Goal: Information Seeking & Learning: Learn about a topic

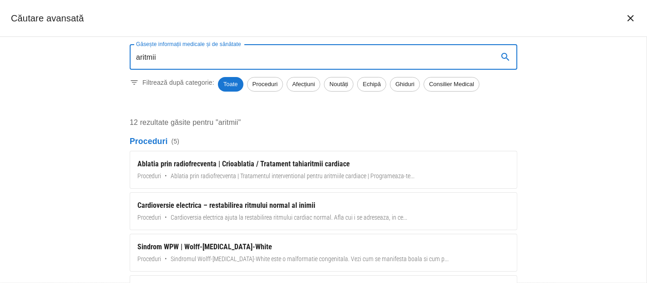
click at [629, 17] on icon "închide căutarea" at bounding box center [631, 18] width 11 height 11
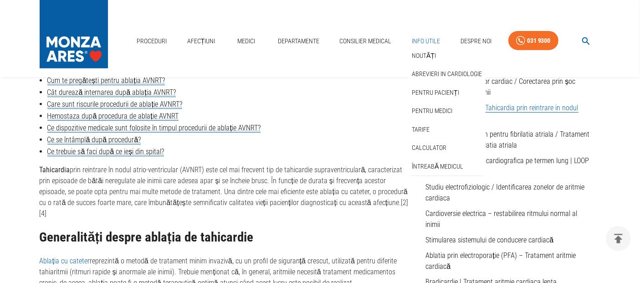
click at [422, 43] on link "Info Utile" at bounding box center [426, 41] width 36 height 19
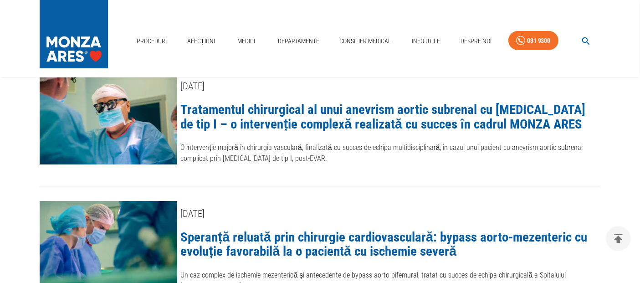
scroll to position [506, 0]
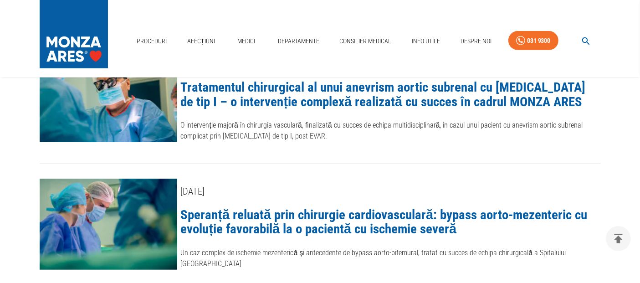
click at [343, 216] on link "Speranță reluată prin chirurgie cardiovasculară: bypass aorto-mezenteric cu evo…" at bounding box center [384, 222] width 407 height 30
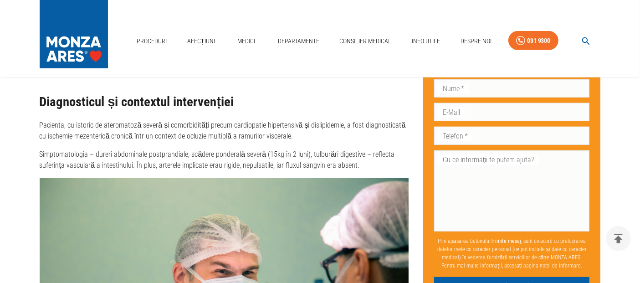
scroll to position [607, 0]
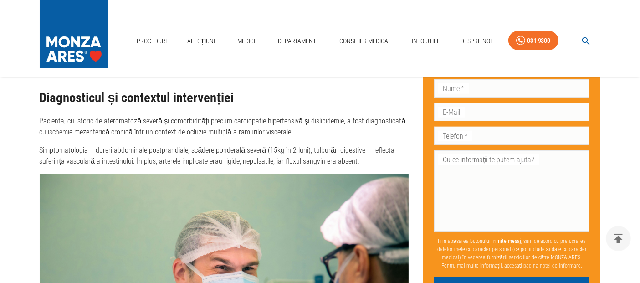
drag, startPoint x: 48, startPoint y: 119, endPoint x: 225, endPoint y: 130, distance: 177.4
click at [225, 130] on p "Pacienta, cu istoric de ateromatoză severă și comorbidități precum cardiopatie …" at bounding box center [224, 127] width 369 height 22
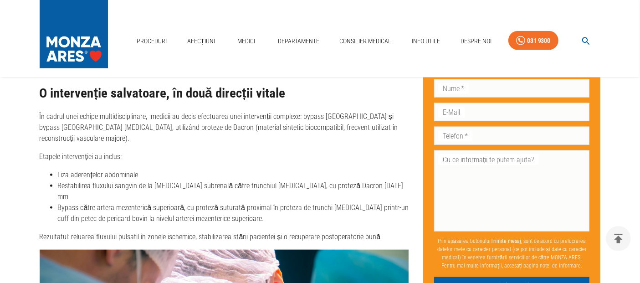
scroll to position [961, 0]
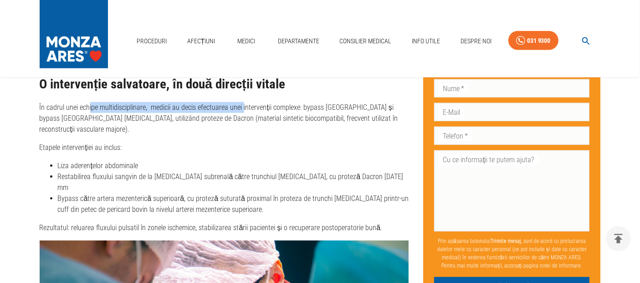
drag, startPoint x: 88, startPoint y: 109, endPoint x: 251, endPoint y: 110, distance: 162.5
click at [243, 107] on p "În cadrul unei echipe multidisciplinare, medicii au decis efectuarea unei inter…" at bounding box center [224, 118] width 369 height 33
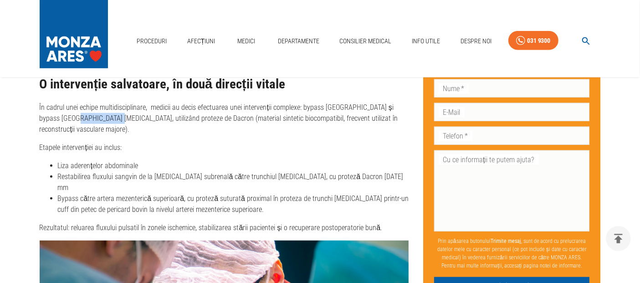
drag, startPoint x: 56, startPoint y: 115, endPoint x: 142, endPoint y: 122, distance: 86.3
click at [141, 122] on p "În cadrul unei echipe multidisciplinare, medicii au decis efectuarea unei inter…" at bounding box center [224, 118] width 369 height 33
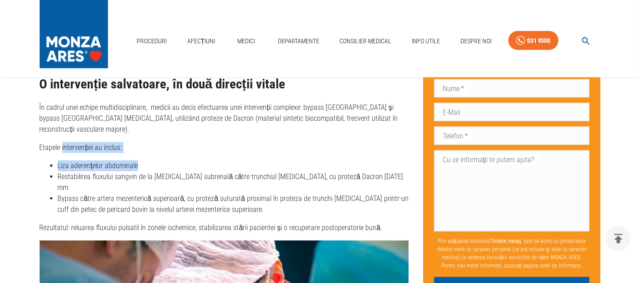
drag, startPoint x: 62, startPoint y: 136, endPoint x: 142, endPoint y: 148, distance: 81.1
click at [142, 148] on div "O pacientă redă un sens promisiunii: „Se mai poate face ceva” După un istoric m…" at bounding box center [224, 145] width 369 height 1073
click at [110, 171] on li "Restabilirea fluxului sangvin de la [MEDICAL_DATA] subrenală către trunchiul [M…" at bounding box center [233, 182] width 351 height 22
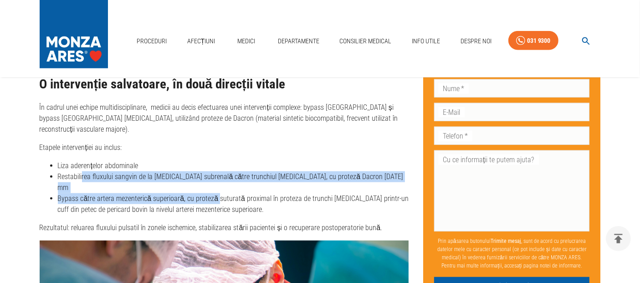
drag, startPoint x: 81, startPoint y: 164, endPoint x: 214, endPoint y: 178, distance: 133.2
click at [214, 178] on ul "Liza aderențelor abdominale Restabilirea fluxului sangvin de la [MEDICAL_DATA] …" at bounding box center [224, 187] width 369 height 55
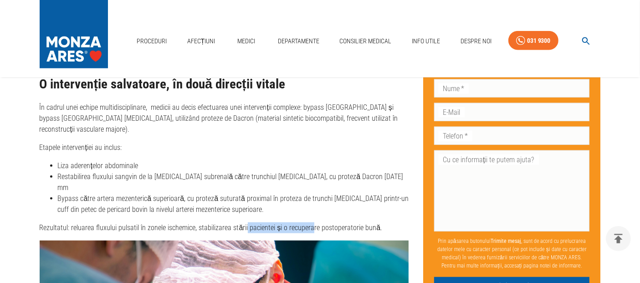
click at [343, 222] on p "Rezultatul: reluarea fluxului pulsatil în zonele ischemice, stabilizarea stării…" at bounding box center [224, 227] width 369 height 11
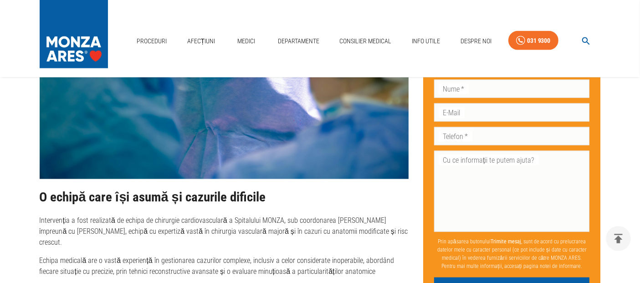
scroll to position [1315, 0]
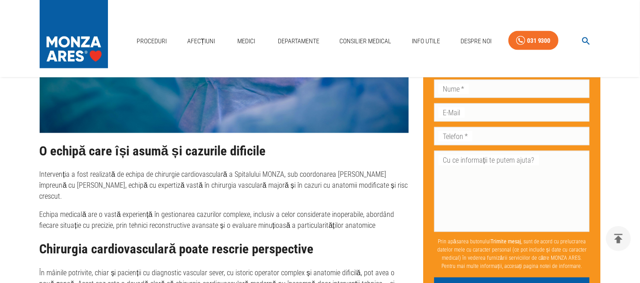
drag, startPoint x: 55, startPoint y: 153, endPoint x: 259, endPoint y: 164, distance: 204.3
click at [259, 169] on p "Intervenția a fost realizată de echipa de chirurgie cardiovasculară a Spitalulu…" at bounding box center [224, 185] width 369 height 33
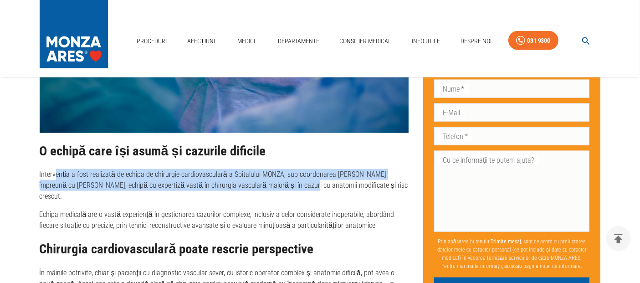
click at [130, 169] on p "Intervenția a fost realizată de echipa de chirurgie cardiovasculară a Spitalulu…" at bounding box center [224, 185] width 369 height 33
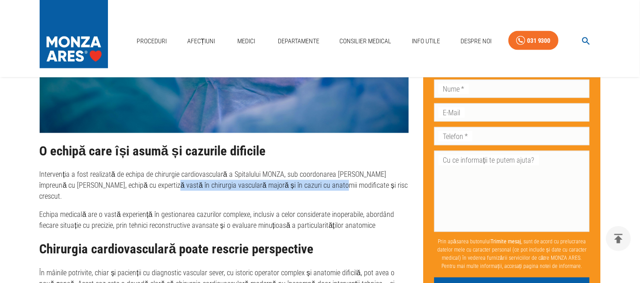
drag, startPoint x: 127, startPoint y: 162, endPoint x: 308, endPoint y: 168, distance: 180.4
click at [308, 169] on p "Intervenția a fost realizată de echipa de chirurgie cardiovasculară a Spitalulu…" at bounding box center [224, 185] width 369 height 33
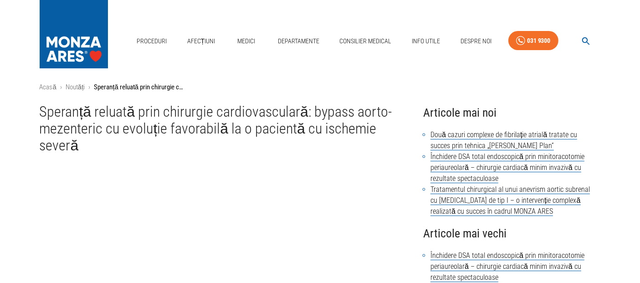
scroll to position [0, 0]
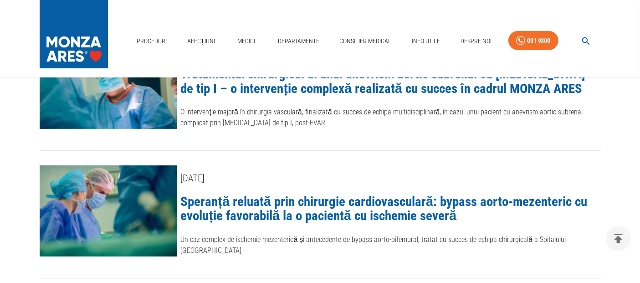
scroll to position [455, 0]
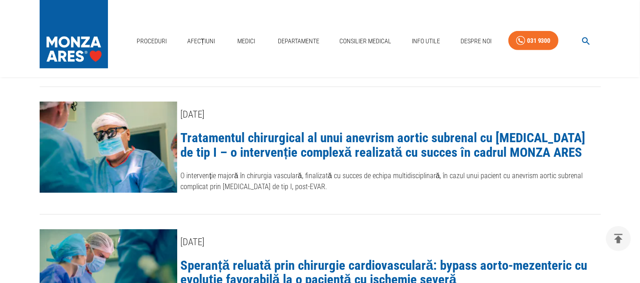
click at [316, 135] on link "Tratamentul chirurgical al unui anevrism aortic subrenal cu [MEDICAL_DATA] de t…" at bounding box center [383, 145] width 405 height 30
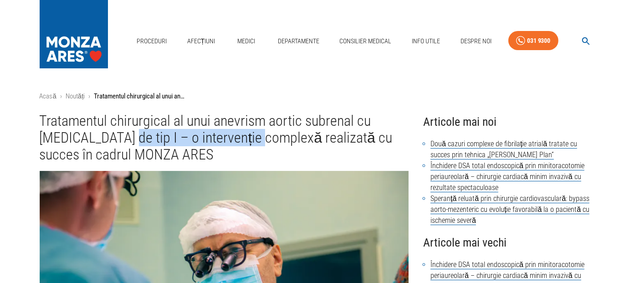
drag, startPoint x: 146, startPoint y: 140, endPoint x: 304, endPoint y: 142, distance: 158.4
click at [293, 140] on h1 "Tratamentul chirurgical al unui anevrism aortic subrenal cu [MEDICAL_DATA] de t…" at bounding box center [224, 137] width 369 height 51
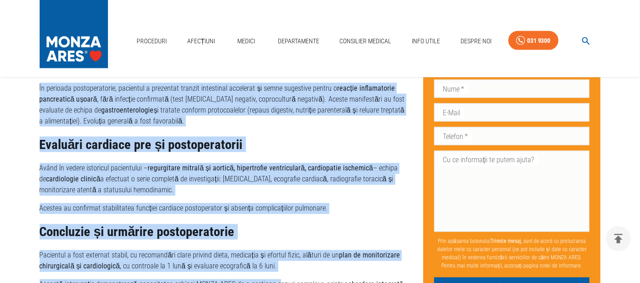
scroll to position [1629, 0]
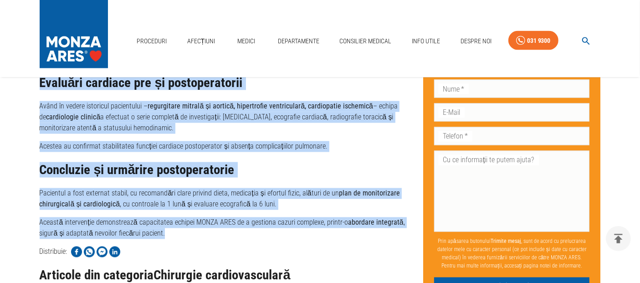
drag, startPoint x: 41, startPoint y: 116, endPoint x: 283, endPoint y: 222, distance: 264.2
copy div "Loremipsumd sitametcons ad elit seddoeiu tempor incididu ut laboreet do mag A –…"
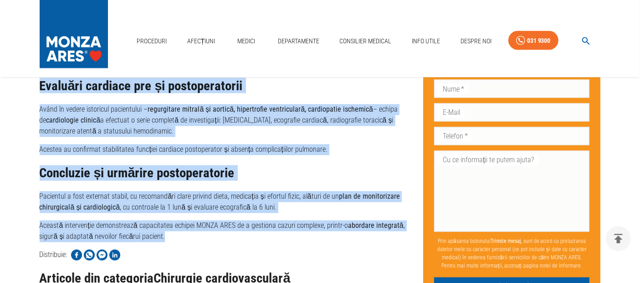
scroll to position [0, 0]
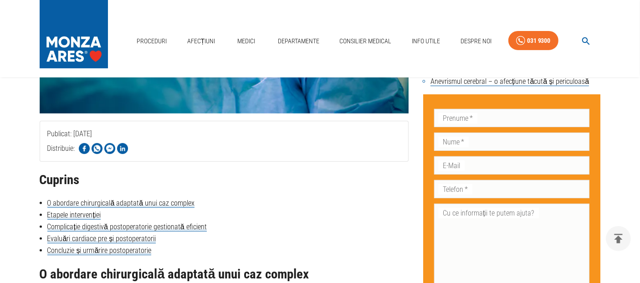
scroll to position [455, 0]
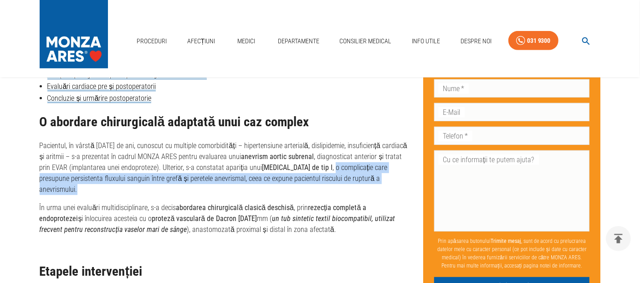
drag, startPoint x: 296, startPoint y: 166, endPoint x: 387, endPoint y: 173, distance: 90.4
click at [387, 173] on p "Pacientul, în vârstă [DATE] de ani, cunoscut cu multiple comorbidități – hipert…" at bounding box center [224, 167] width 369 height 55
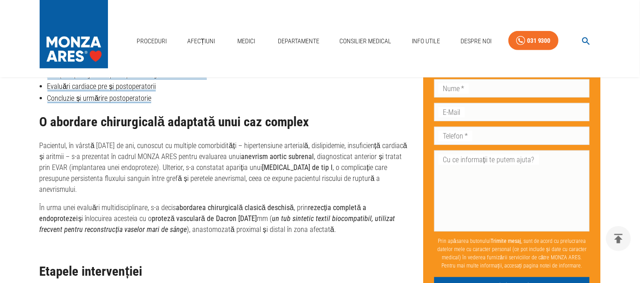
click at [154, 155] on p "Pacientul, în vârstă [DATE] de ani, cunoscut cu multiple comorbidități – hipert…" at bounding box center [224, 167] width 369 height 55
click at [42, 143] on p "Pacientul, în vârstă [DATE] de ani, cunoscut cu multiple comorbidități – hipert…" at bounding box center [224, 167] width 369 height 55
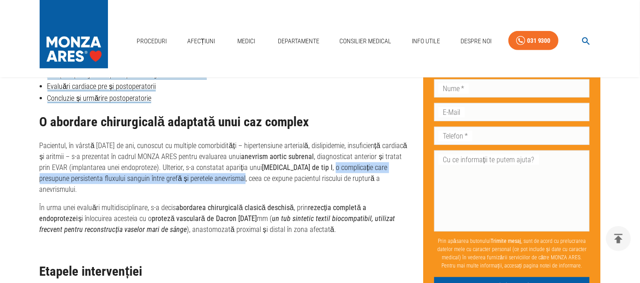
drag, startPoint x: 297, startPoint y: 166, endPoint x: 211, endPoint y: 178, distance: 86.9
click at [211, 178] on p "Pacientul, în vârstă [DATE] de ani, cunoscut cu multiple comorbidități – hipert…" at bounding box center [224, 167] width 369 height 55
copy p "o complicație care presupune persistenta fluxului sanguin între grefă și perete…"
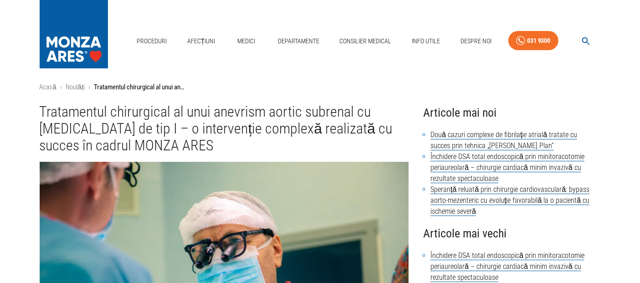
scroll to position [0, 0]
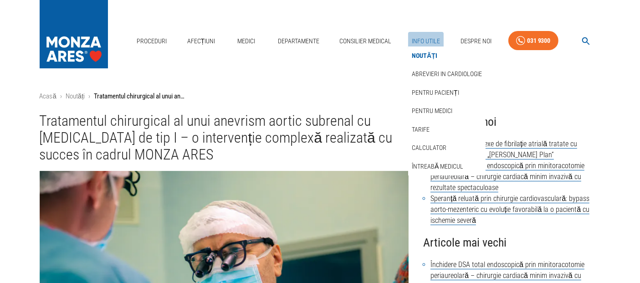
click at [424, 41] on link "Info Utile" at bounding box center [426, 41] width 36 height 19
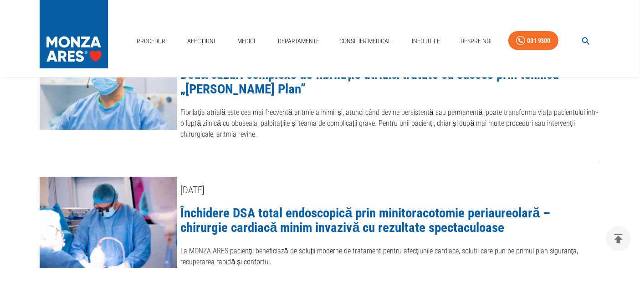
scroll to position [202, 0]
